Goal: Information Seeking & Learning: Find contact information

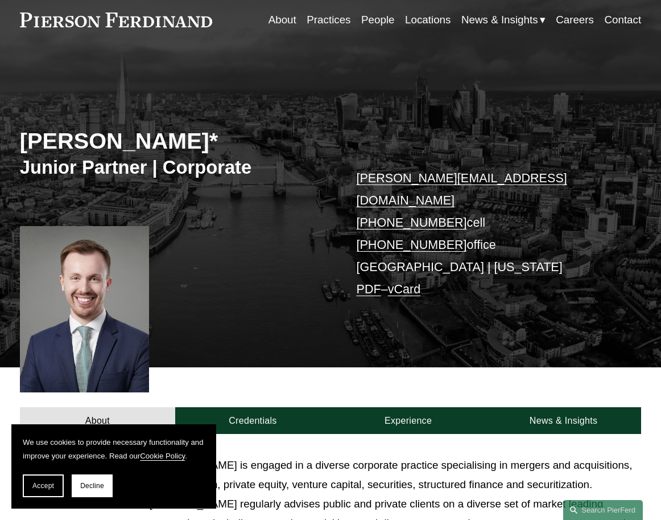
scroll to position [228, 0]
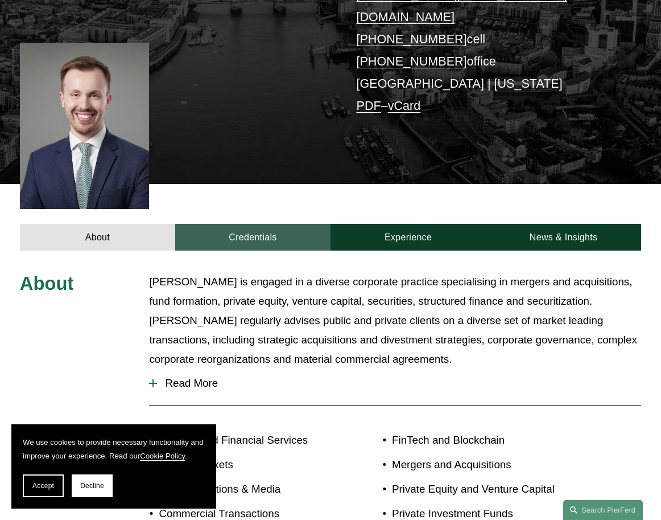
click at [257, 224] on link "Credentials" at bounding box center [252, 237] width 155 height 27
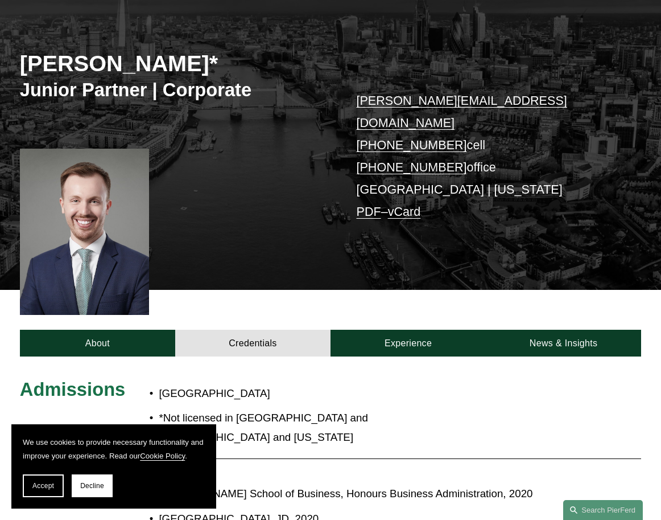
scroll to position [0, 0]
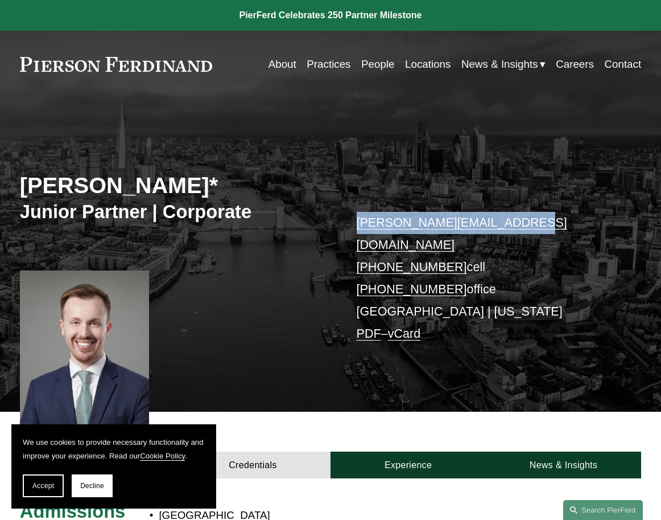
drag, startPoint x: 537, startPoint y: 227, endPoint x: 359, endPoint y: 220, distance: 178.3
click at [359, 220] on p "[PERSON_NAME][EMAIL_ADDRESS][DOMAIN_NAME] [PHONE_NUMBER] cell [PHONE_NUMBER] of…" at bounding box center [486, 278] width 259 height 133
copy link "[PERSON_NAME][EMAIL_ADDRESS][DOMAIN_NAME]"
click at [467, 183] on div "[PERSON_NAME]* Junior Partner | Corporate [PERSON_NAME][EMAIL_ADDRESS][DOMAIN_N…" at bounding box center [330, 265] width 661 height 294
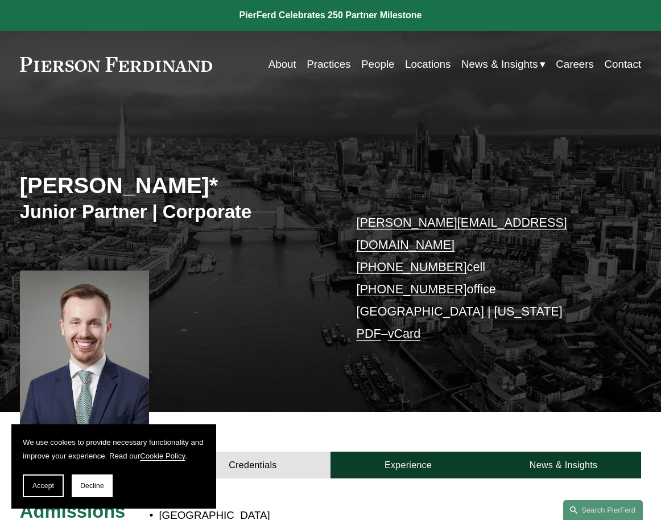
drag, startPoint x: 351, startPoint y: 242, endPoint x: 450, endPoint y: 241, distance: 99.6
click at [450, 241] on div "[PERSON_NAME]* Junior Partner | Corporate [PERSON_NAME][EMAIL_ADDRESS][DOMAIN_N…" at bounding box center [330, 265] width 661 height 294
copy link "[PHONE_NUMBER]"
click at [274, 232] on div "[PERSON_NAME]* Junior Partner | Corporate [PERSON_NAME][EMAIL_ADDRESS][DOMAIN_N…" at bounding box center [330, 265] width 661 height 294
click at [456, 282] on link "[PHONE_NUMBER]" at bounding box center [412, 289] width 110 height 14
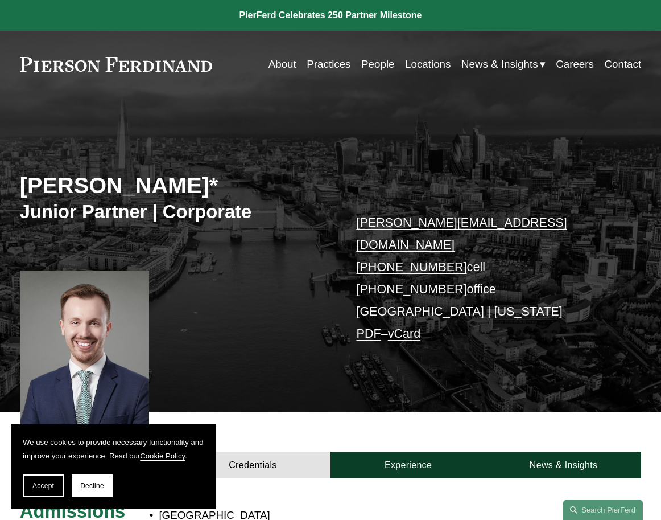
copy link "20 4591 4805"
drag, startPoint x: 456, startPoint y: 262, endPoint x: 383, endPoint y: 261, distance: 73.4
click at [383, 261] on p "[PERSON_NAME][EMAIL_ADDRESS][DOMAIN_NAME] [PHONE_NUMBER] cell [PHONE_NUMBER] of…" at bounding box center [486, 278] width 259 height 133
